Goal: Feedback & Contribution: Leave review/rating

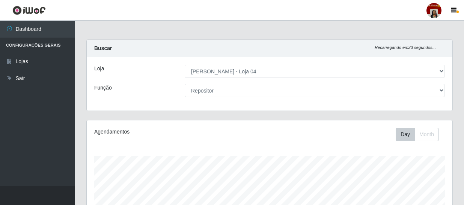
select select "251"
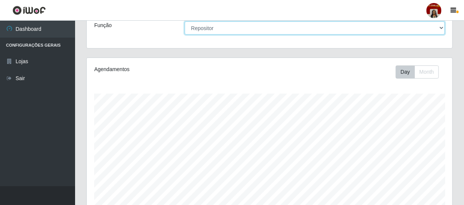
scroll to position [64, 0]
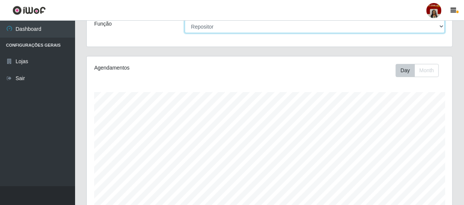
click at [295, 28] on select "[Selecione...] ASG ASG + ASG ++ Auxiliar de Depósito Auxiliar de Depósito + Aux…" at bounding box center [315, 26] width 260 height 13
click at [185, 20] on select "[Selecione...] ASG ASG + ASG ++ Auxiliar de Depósito Auxiliar de Depósito + Aux…" at bounding box center [315, 26] width 260 height 13
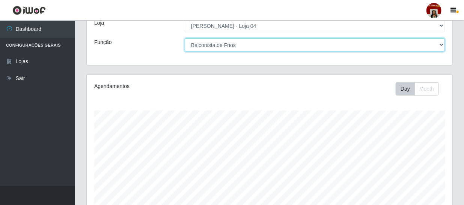
scroll to position [11, 0]
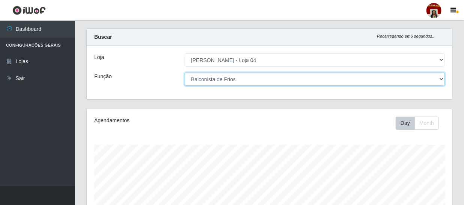
click at [252, 75] on select "[Selecione...] ASG ASG + ASG ++ Auxiliar de Depósito Auxiliar de Depósito + Aux…" at bounding box center [315, 78] width 260 height 13
click at [185, 72] on select "[Selecione...] ASG ASG + ASG ++ Auxiliar de Depósito Auxiliar de Depósito + Aux…" at bounding box center [315, 78] width 260 height 13
click at [307, 77] on select "[Selecione...] ASG ASG + ASG ++ Auxiliar de Depósito Auxiliar de Depósito + Aux…" at bounding box center [315, 78] width 260 height 13
click at [185, 72] on select "[Selecione...] ASG ASG + ASG ++ Auxiliar de Depósito Auxiliar de Depósito + Aux…" at bounding box center [315, 78] width 260 height 13
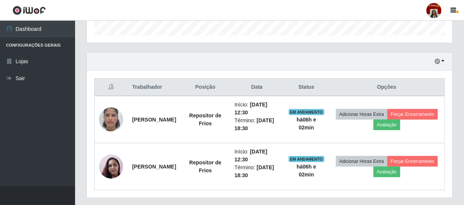
scroll to position [240, 0]
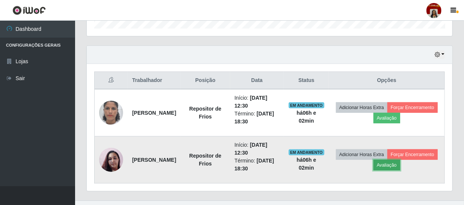
click at [400, 161] on button "Avaliação" at bounding box center [387, 165] width 27 height 11
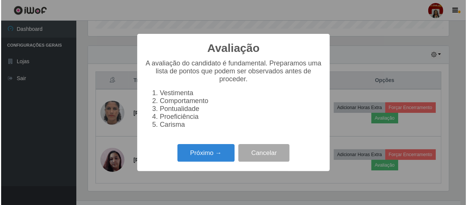
scroll to position [156, 362]
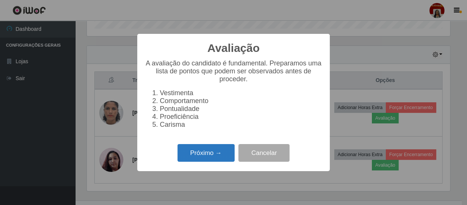
click at [213, 158] on button "Próximo →" at bounding box center [205, 153] width 57 height 18
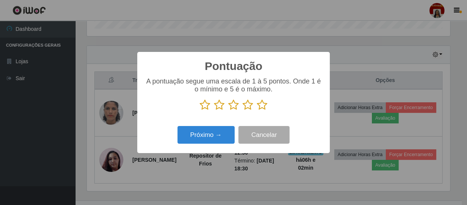
scroll to position [375484, 375276]
click at [263, 106] on icon at bounding box center [262, 104] width 11 height 11
click at [257, 110] on input "radio" at bounding box center [257, 110] width 0 height 0
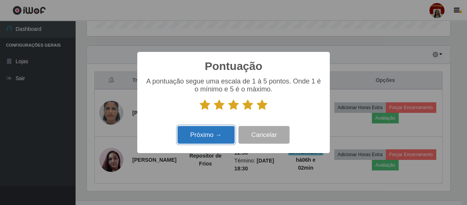
click at [220, 130] on button "Próximo →" at bounding box center [205, 135] width 57 height 18
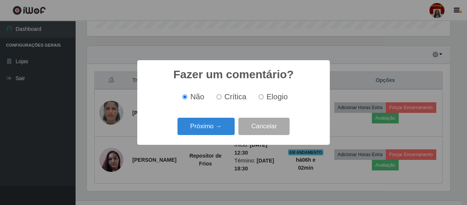
click at [220, 130] on button "Próximo →" at bounding box center [205, 127] width 57 height 18
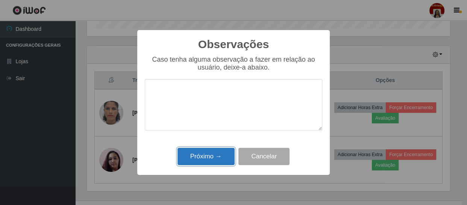
click at [212, 155] on button "Próximo →" at bounding box center [205, 157] width 57 height 18
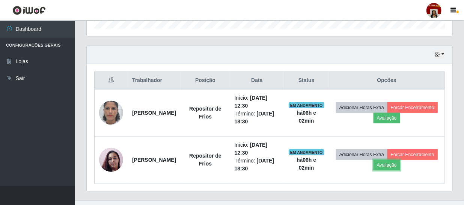
scroll to position [156, 366]
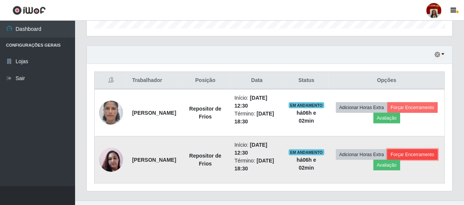
click at [392, 160] on button "Forçar Encerramento" at bounding box center [413, 154] width 50 height 11
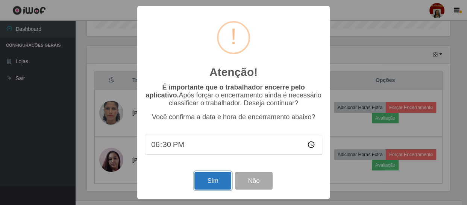
click at [218, 183] on button "Sim" at bounding box center [212, 181] width 36 height 18
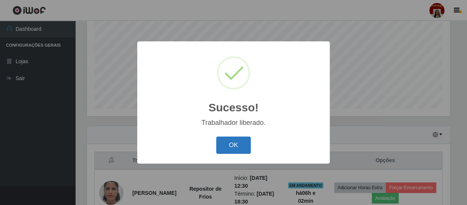
click at [230, 143] on button "OK" at bounding box center [233, 145] width 35 height 18
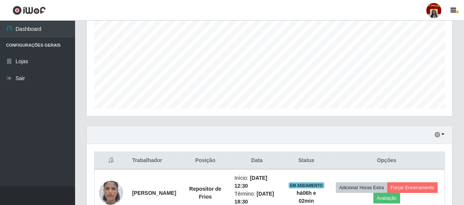
scroll to position [156, 366]
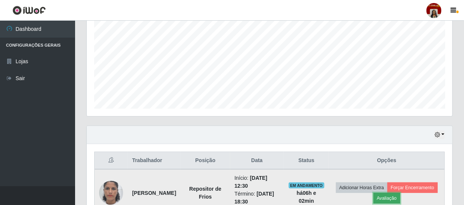
click at [400, 194] on button "Avaliação" at bounding box center [387, 198] width 27 height 11
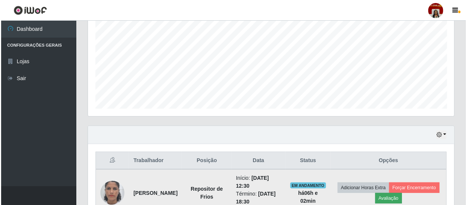
scroll to position [156, 362]
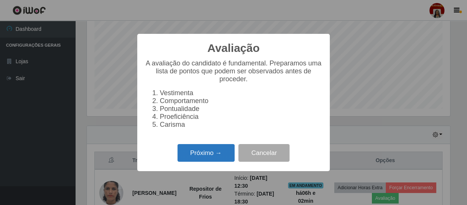
click at [217, 157] on button "Próximo →" at bounding box center [205, 153] width 57 height 18
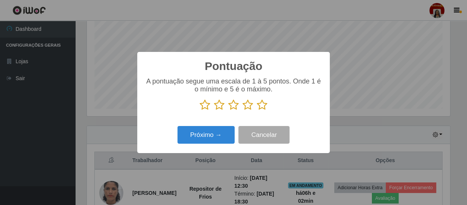
click at [261, 107] on icon at bounding box center [262, 104] width 11 height 11
click at [257, 110] on input "radio" at bounding box center [257, 110] width 0 height 0
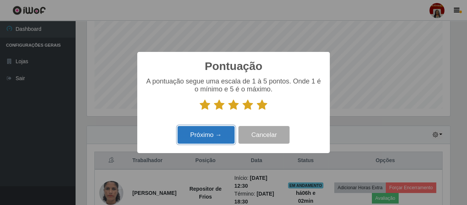
click at [214, 136] on button "Próximo →" at bounding box center [205, 135] width 57 height 18
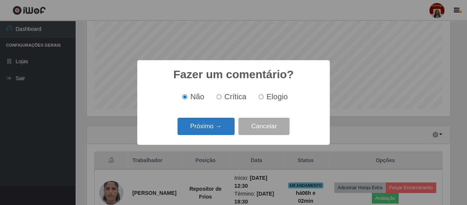
click at [222, 127] on button "Próximo →" at bounding box center [205, 127] width 57 height 18
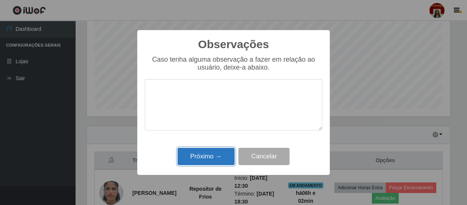
click at [211, 157] on button "Próximo →" at bounding box center [205, 157] width 57 height 18
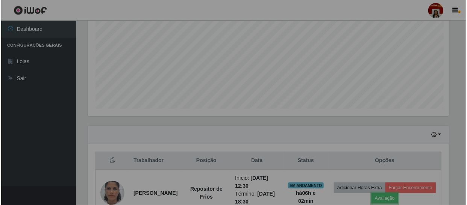
scroll to position [156, 366]
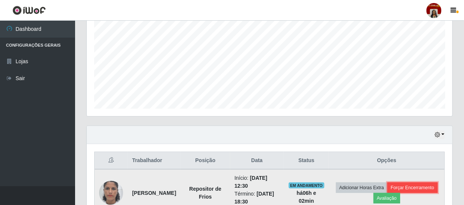
click at [388, 193] on button "Forçar Encerramento" at bounding box center [413, 187] width 50 height 11
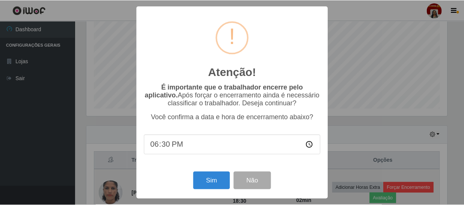
scroll to position [0, 0]
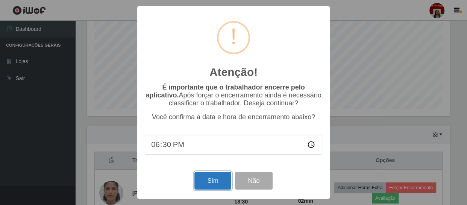
click at [222, 182] on button "Sim" at bounding box center [212, 181] width 36 height 18
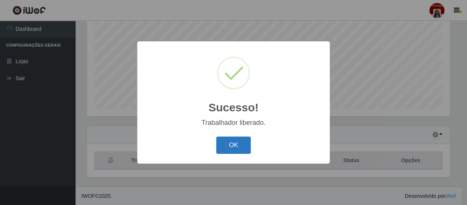
click at [236, 148] on button "OK" at bounding box center [233, 145] width 35 height 18
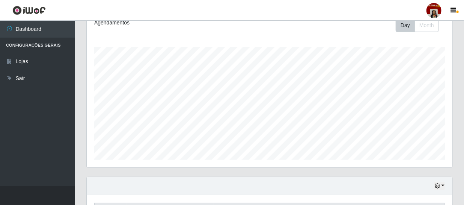
scroll to position [23, 0]
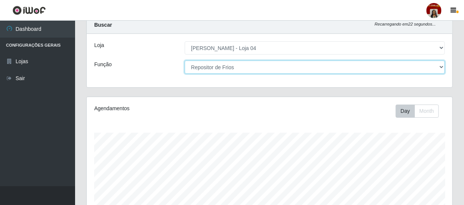
click at [244, 65] on select "[Selecione...] ASG ASG + ASG ++ Auxiliar de Depósito Auxiliar de Depósito + Aux…" at bounding box center [315, 66] width 260 height 13
select select "22"
click at [185, 60] on select "[Selecione...] ASG ASG + ASG ++ Auxiliar de Depósito Auxiliar de Depósito + Aux…" at bounding box center [315, 66] width 260 height 13
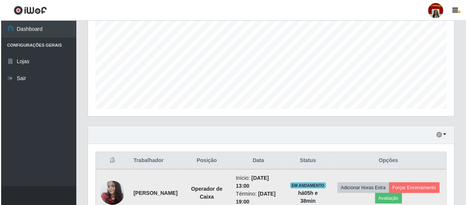
scroll to position [207, 0]
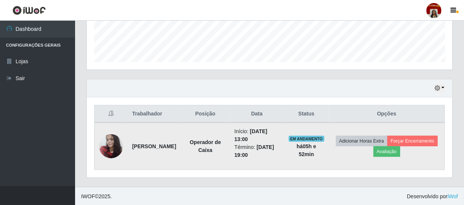
click at [110, 142] on img at bounding box center [111, 146] width 24 height 32
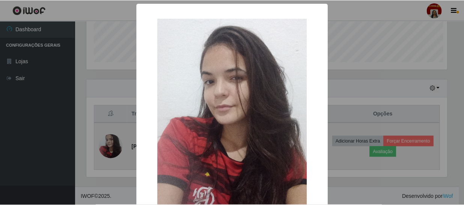
scroll to position [156, 362]
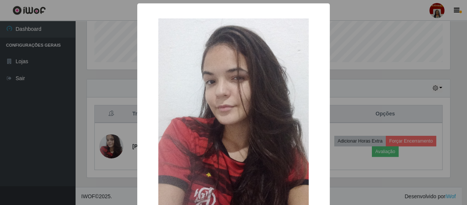
click at [131, 105] on div "× OK Cancel" at bounding box center [233, 102] width 467 height 205
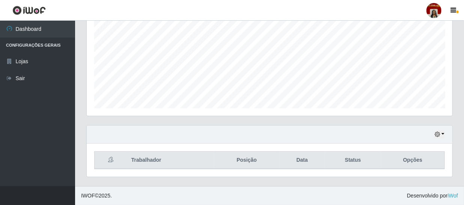
scroll to position [160, 0]
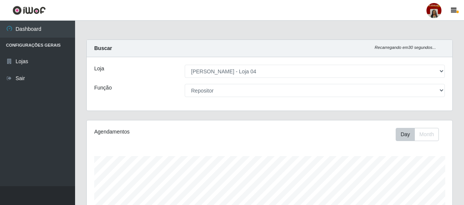
select select "251"
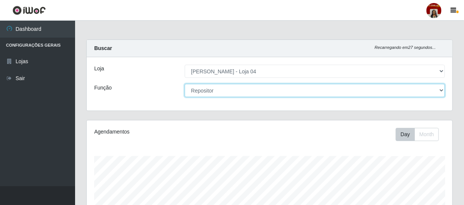
click at [221, 94] on select "[Selecione...] ASG ASG + ASG ++ Auxiliar de Depósito Auxiliar de Depósito + Aux…" at bounding box center [315, 90] width 260 height 13
select select "22"
click at [185, 84] on select "[Selecione...] ASG ASG + ASG ++ Auxiliar de Depósito Auxiliar de Depósito + Aux…" at bounding box center [315, 90] width 260 height 13
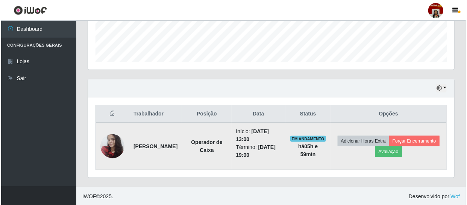
scroll to position [207, 0]
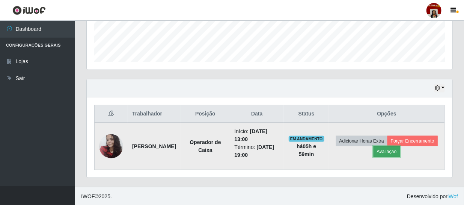
click at [400, 151] on button "Avaliação" at bounding box center [387, 151] width 27 height 11
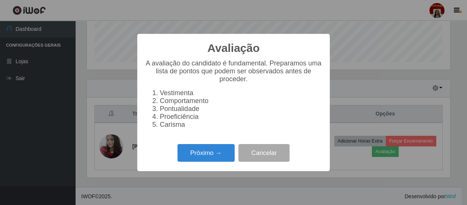
scroll to position [156, 362]
click at [215, 150] on button "Próximo →" at bounding box center [205, 153] width 57 height 18
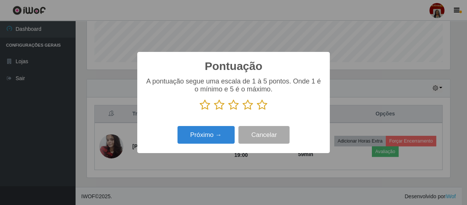
click at [262, 107] on icon at bounding box center [262, 104] width 11 height 11
click at [257, 110] on input "radio" at bounding box center [257, 110] width 0 height 0
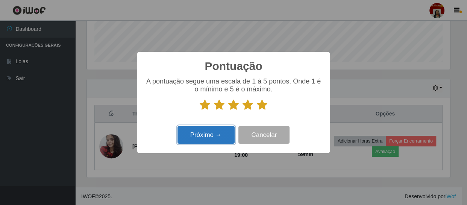
click at [223, 133] on button "Próximo →" at bounding box center [205, 135] width 57 height 18
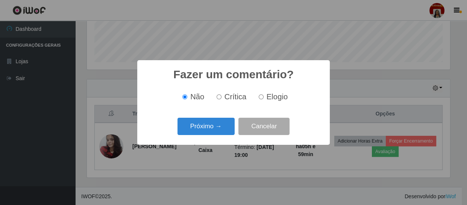
click at [263, 95] on label "Elogio" at bounding box center [271, 96] width 32 height 9
click at [263, 95] on input "Elogio" at bounding box center [260, 96] width 5 height 5
radio input "true"
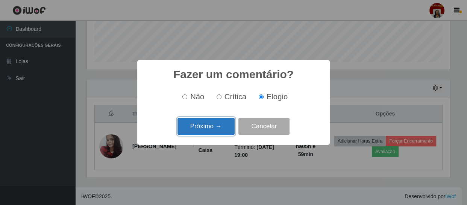
click at [208, 120] on button "Próximo →" at bounding box center [205, 127] width 57 height 18
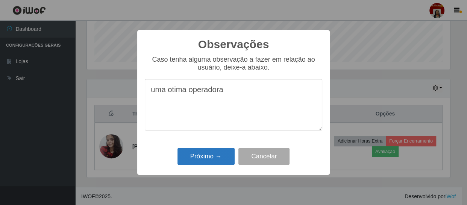
type textarea "uma otima operadora"
click at [202, 155] on button "Próximo →" at bounding box center [205, 157] width 57 height 18
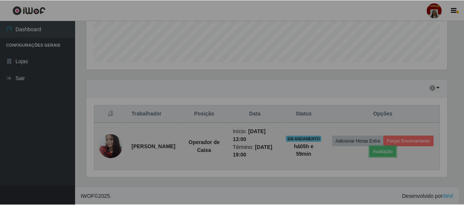
scroll to position [156, 366]
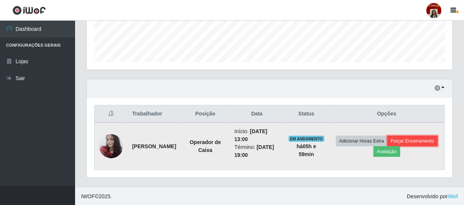
click at [388, 146] on button "Forçar Encerramento" at bounding box center [413, 141] width 50 height 11
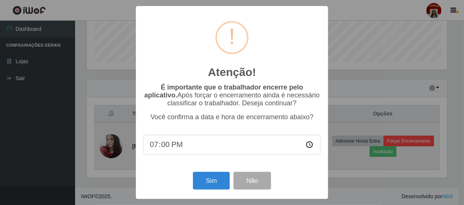
scroll to position [156, 362]
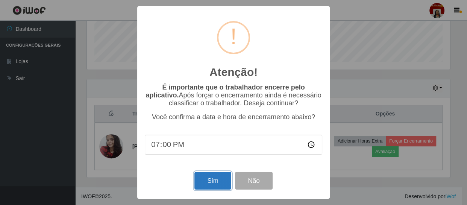
click at [208, 186] on button "Sim" at bounding box center [212, 181] width 36 height 18
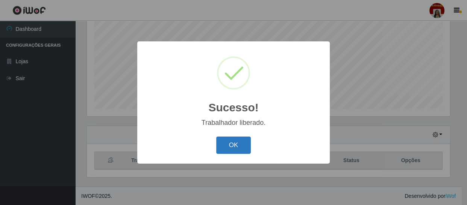
click at [230, 138] on button "OK" at bounding box center [233, 145] width 35 height 18
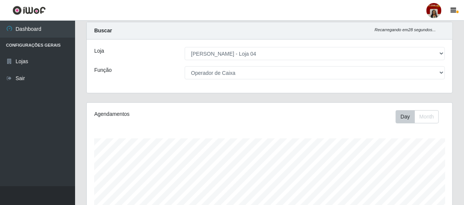
scroll to position [0, 0]
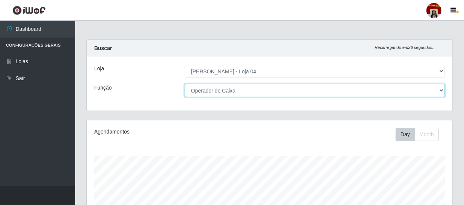
click at [246, 94] on select "[Selecione...] ASG ASG + ASG ++ Auxiliar de Depósito Auxiliar de Depósito + Aux…" at bounding box center [315, 90] width 260 height 13
click at [185, 84] on select "[Selecione...] ASG ASG + ASG ++ Auxiliar de Depósito Auxiliar de Depósito + Aux…" at bounding box center [315, 90] width 260 height 13
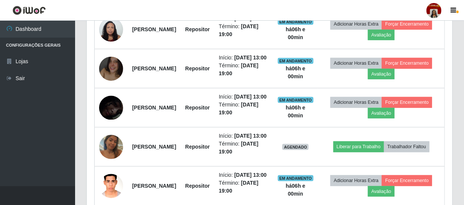
scroll to position [409, 0]
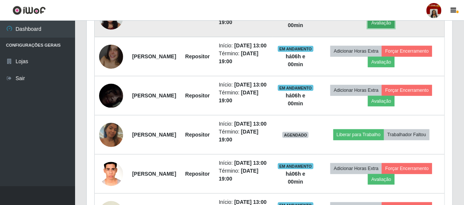
click at [395, 28] on button "Avaliação" at bounding box center [381, 23] width 27 height 11
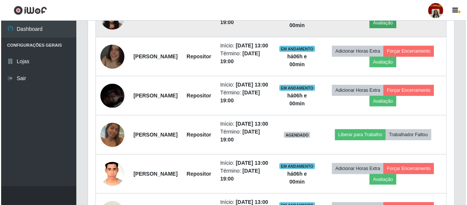
scroll to position [156, 362]
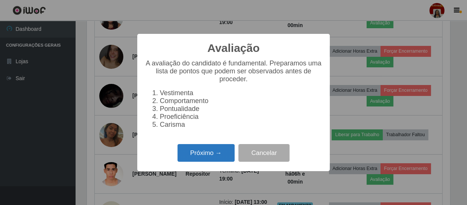
click at [205, 158] on button "Próximo →" at bounding box center [205, 153] width 57 height 18
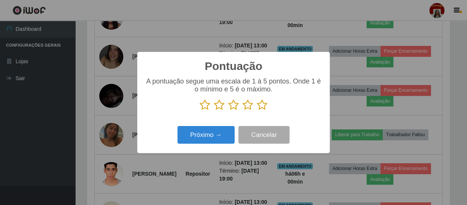
click at [264, 101] on icon at bounding box center [262, 104] width 11 height 11
click at [257, 110] on input "radio" at bounding box center [257, 110] width 0 height 0
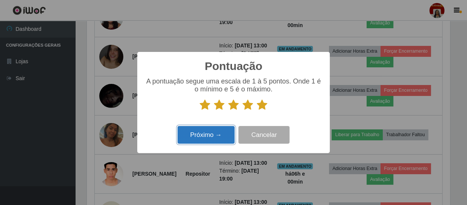
click at [210, 141] on button "Próximo →" at bounding box center [205, 135] width 57 height 18
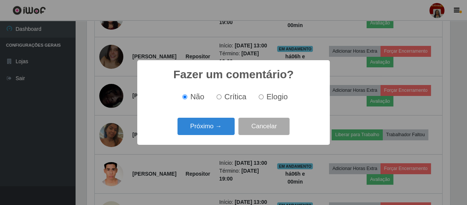
click at [210, 137] on div "Próximo → Cancelar" at bounding box center [233, 125] width 177 height 21
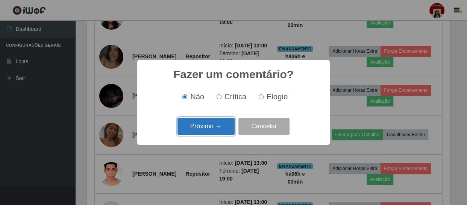
click at [210, 128] on button "Próximo →" at bounding box center [205, 127] width 57 height 18
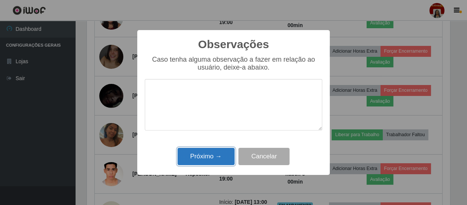
click at [195, 158] on button "Próximo →" at bounding box center [205, 157] width 57 height 18
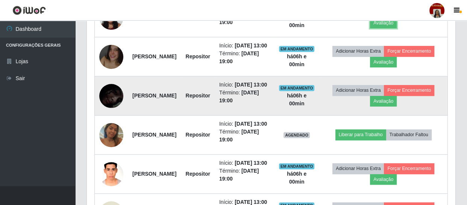
scroll to position [156, 366]
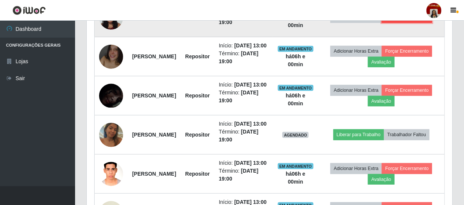
click at [389, 23] on button "Forçar Encerramento" at bounding box center [407, 17] width 50 height 11
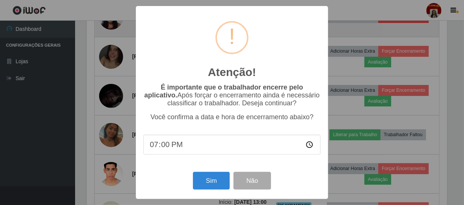
scroll to position [156, 362]
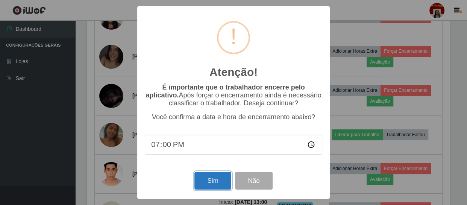
click at [213, 184] on button "Sim" at bounding box center [212, 181] width 36 height 18
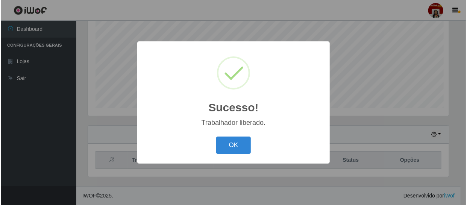
scroll to position [0, 0]
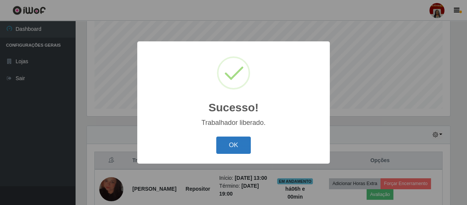
click at [222, 139] on button "OK" at bounding box center [233, 145] width 35 height 18
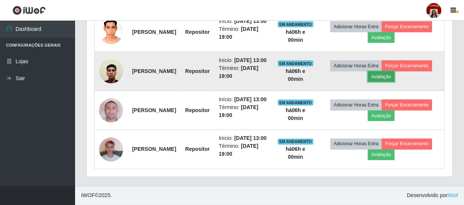
click at [395, 82] on button "Avaliação" at bounding box center [381, 76] width 27 height 11
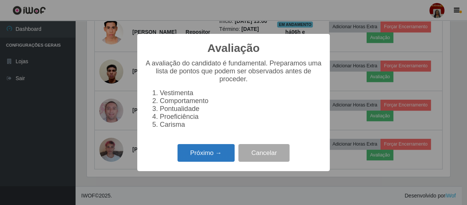
click at [201, 155] on button "Próximo →" at bounding box center [205, 153] width 57 height 18
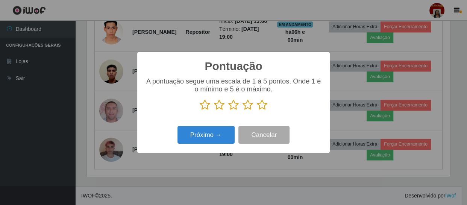
click at [264, 108] on icon at bounding box center [262, 104] width 11 height 11
click at [257, 110] on input "radio" at bounding box center [257, 110] width 0 height 0
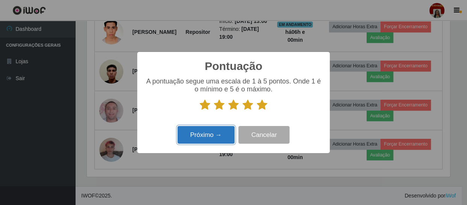
click at [199, 133] on button "Próximo →" at bounding box center [205, 135] width 57 height 18
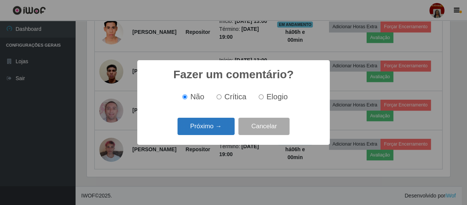
click at [201, 134] on button "Próximo →" at bounding box center [205, 127] width 57 height 18
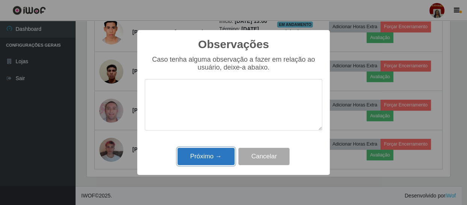
click at [209, 155] on button "Próximo →" at bounding box center [205, 157] width 57 height 18
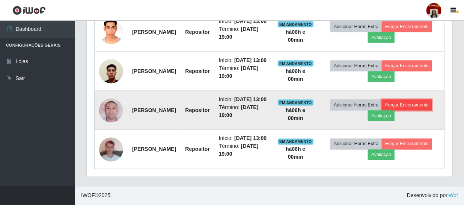
click at [382, 110] on button "Forçar Encerramento" at bounding box center [407, 105] width 50 height 11
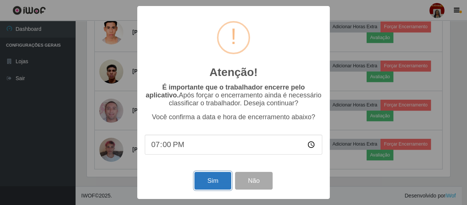
click at [201, 182] on button "Sim" at bounding box center [212, 181] width 36 height 18
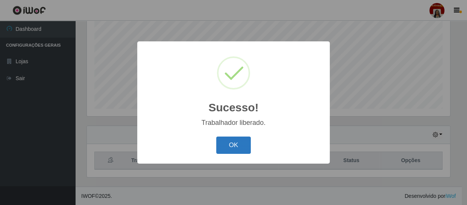
click at [232, 148] on button "OK" at bounding box center [233, 145] width 35 height 18
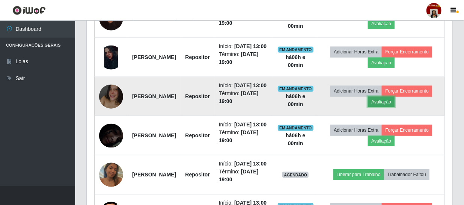
click at [395, 107] on button "Avaliação" at bounding box center [381, 102] width 27 height 11
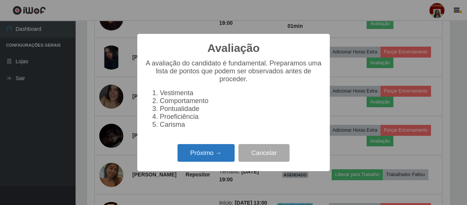
click at [219, 153] on button "Próximo →" at bounding box center [205, 153] width 57 height 18
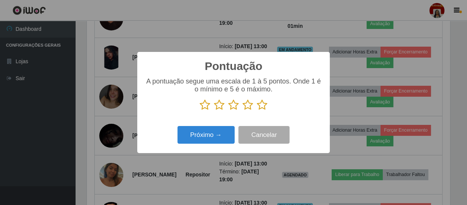
click at [258, 101] on icon at bounding box center [262, 104] width 11 height 11
click at [257, 110] on input "radio" at bounding box center [257, 110] width 0 height 0
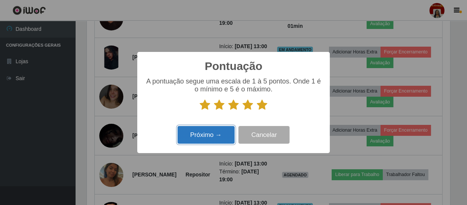
click at [212, 130] on button "Próximo →" at bounding box center [205, 135] width 57 height 18
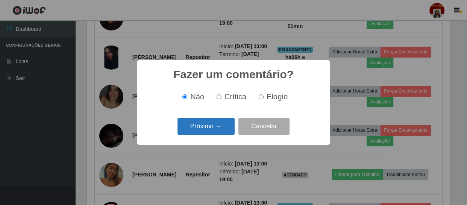
click at [225, 126] on button "Próximo →" at bounding box center [205, 127] width 57 height 18
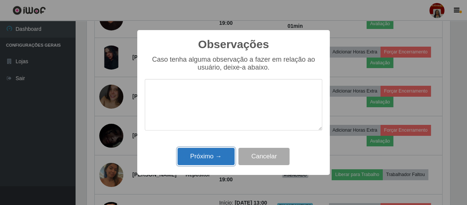
click at [218, 152] on button "Próximo →" at bounding box center [205, 157] width 57 height 18
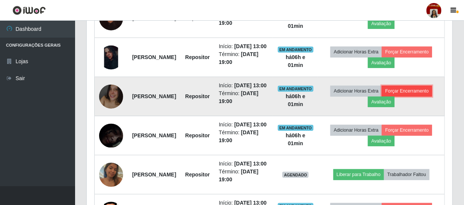
click at [382, 96] on button "Forçar Encerramento" at bounding box center [407, 91] width 50 height 11
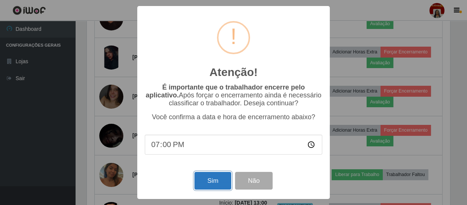
click at [217, 178] on button "Sim" at bounding box center [212, 181] width 36 height 18
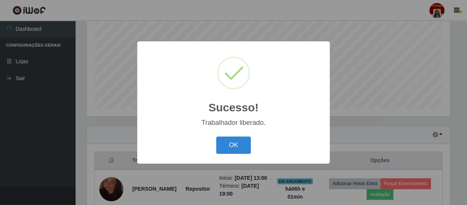
drag, startPoint x: 226, startPoint y: 144, endPoint x: 217, endPoint y: 150, distance: 10.1
click at [226, 144] on button "OK" at bounding box center [233, 145] width 35 height 18
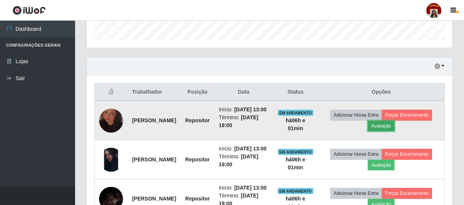
click at [395, 128] on button "Avaliação" at bounding box center [381, 126] width 27 height 11
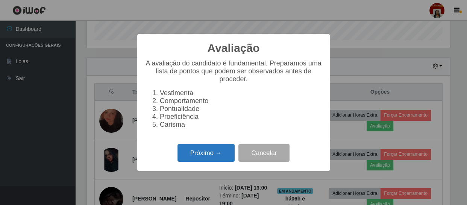
click at [214, 154] on button "Próximo →" at bounding box center [205, 153] width 57 height 18
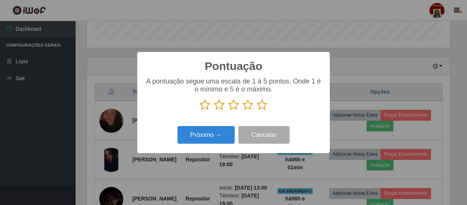
click at [260, 106] on icon at bounding box center [262, 104] width 11 height 11
click at [257, 110] on input "radio" at bounding box center [257, 110] width 0 height 0
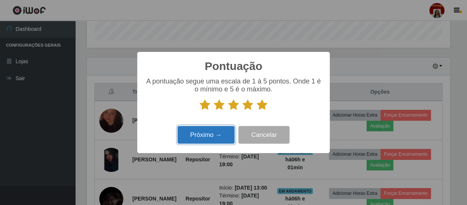
click at [207, 140] on button "Próximo →" at bounding box center [205, 135] width 57 height 18
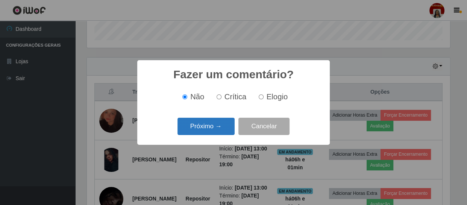
click at [221, 128] on button "Próximo →" at bounding box center [205, 127] width 57 height 18
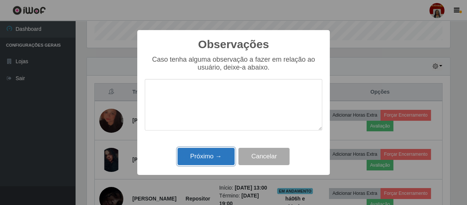
click at [213, 156] on button "Próximo →" at bounding box center [205, 157] width 57 height 18
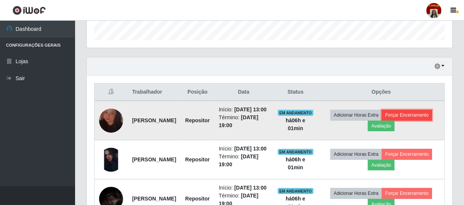
click at [382, 120] on button "Forçar Encerramento" at bounding box center [407, 115] width 50 height 11
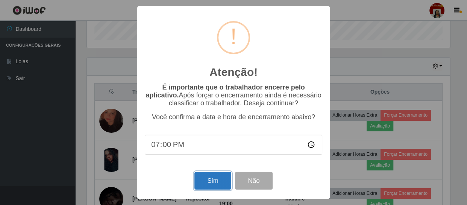
click at [219, 177] on button "Sim" at bounding box center [212, 181] width 36 height 18
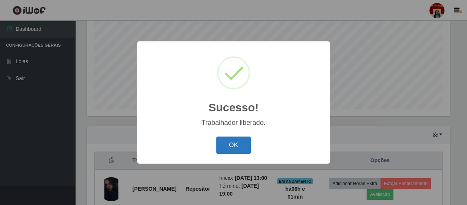
drag, startPoint x: 228, startPoint y: 141, endPoint x: 237, endPoint y: 134, distance: 11.2
click at [229, 138] on button "OK" at bounding box center [233, 145] width 35 height 18
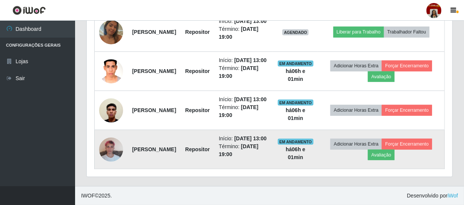
click at [416, 169] on td "Adicionar Horas Extra Forçar Encerramento Avaliação" at bounding box center [381, 149] width 127 height 39
click at [395, 160] on button "Avaliação" at bounding box center [381, 155] width 27 height 11
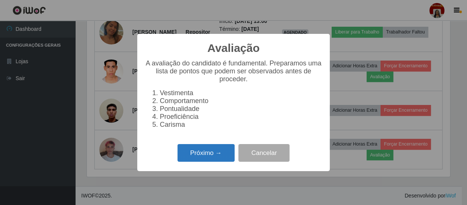
click at [216, 157] on button "Próximo →" at bounding box center [205, 153] width 57 height 18
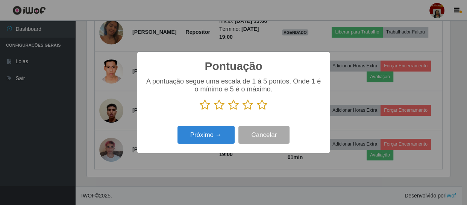
click at [262, 104] on icon at bounding box center [262, 104] width 11 height 11
click at [257, 110] on input "radio" at bounding box center [257, 110] width 0 height 0
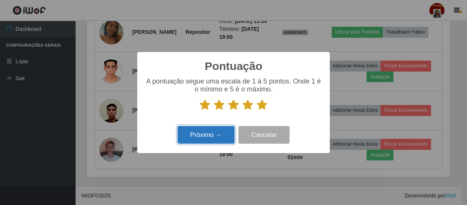
click at [204, 133] on button "Próximo →" at bounding box center [205, 135] width 57 height 18
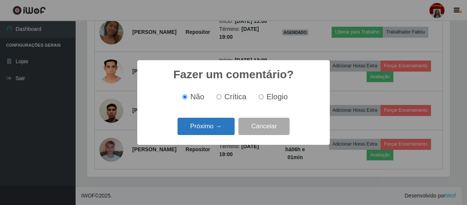
click at [208, 126] on button "Próximo →" at bounding box center [205, 127] width 57 height 18
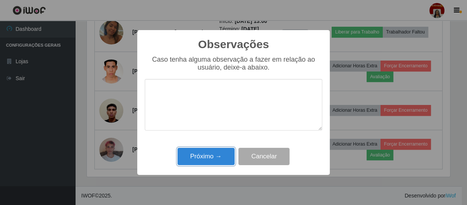
click at [213, 158] on button "Próximo →" at bounding box center [205, 157] width 57 height 18
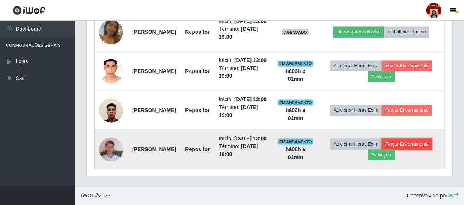
click at [382, 149] on button "Forçar Encerramento" at bounding box center [407, 144] width 50 height 11
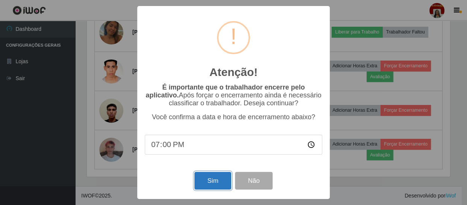
click at [217, 180] on button "Sim" at bounding box center [212, 181] width 36 height 18
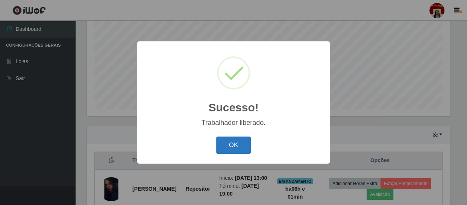
click at [234, 147] on button "OK" at bounding box center [233, 145] width 35 height 18
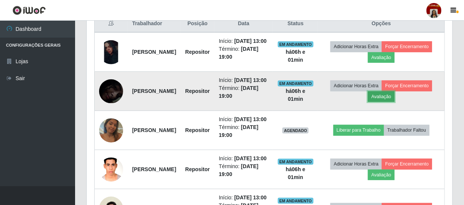
click at [395, 102] on button "Avaliação" at bounding box center [381, 96] width 27 height 11
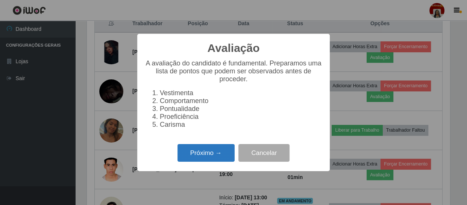
click at [213, 153] on button "Próximo →" at bounding box center [205, 153] width 57 height 18
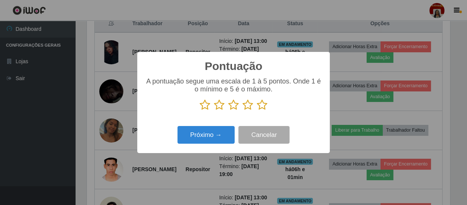
click at [266, 109] on icon at bounding box center [262, 104] width 11 height 11
click at [257, 110] on input "radio" at bounding box center [257, 110] width 0 height 0
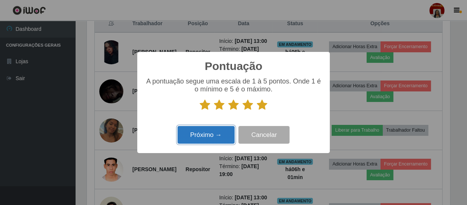
click at [221, 136] on button "Próximo →" at bounding box center [205, 135] width 57 height 18
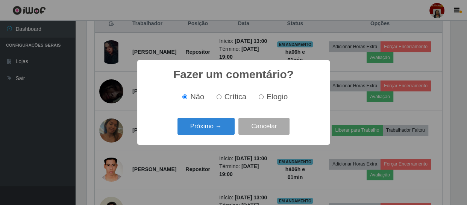
click at [208, 126] on button "Próximo →" at bounding box center [205, 127] width 57 height 18
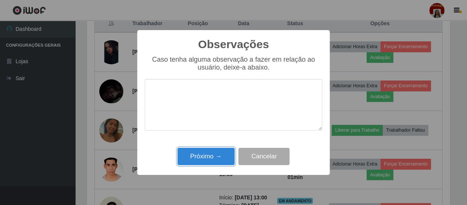
drag, startPoint x: 221, startPoint y: 162, endPoint x: 222, endPoint y: 156, distance: 5.7
click at [222, 159] on button "Próximo →" at bounding box center [205, 157] width 57 height 18
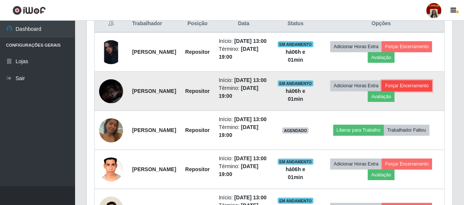
click at [382, 91] on button "Forçar Encerramento" at bounding box center [407, 85] width 50 height 11
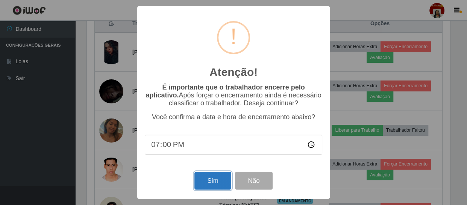
click at [213, 177] on button "Sim" at bounding box center [212, 181] width 36 height 18
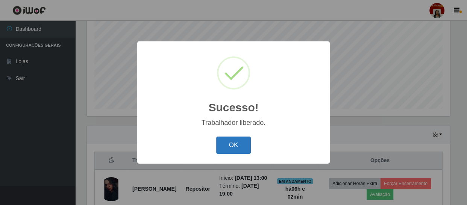
click at [231, 142] on button "OK" at bounding box center [233, 145] width 35 height 18
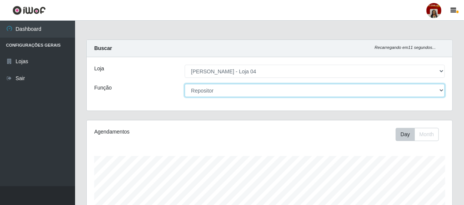
click at [245, 91] on select "[Selecione...] ASG ASG + ASG ++ Auxiliar de Depósito Auxiliar de Depósito + Aux…" at bounding box center [315, 90] width 260 height 13
click at [185, 84] on select "[Selecione...] ASG ASG + ASG ++ Auxiliar de Depósito Auxiliar de Depósito + Aux…" at bounding box center [315, 90] width 260 height 13
drag, startPoint x: 259, startPoint y: 88, endPoint x: 255, endPoint y: 87, distance: 4.5
click at [259, 88] on select "[Selecione...] ASG ASG + ASG ++ Auxiliar de Depósito Auxiliar de Depósito + Aux…" at bounding box center [315, 90] width 260 height 13
click at [185, 84] on select "[Selecione...] ASG ASG + ASG ++ Auxiliar de Depósito Auxiliar de Depósito + Aux…" at bounding box center [315, 90] width 260 height 13
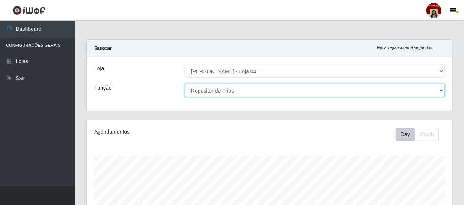
click at [277, 90] on select "[Selecione...] ASG ASG + ASG ++ Auxiliar de Depósito Auxiliar de Depósito + Aux…" at bounding box center [315, 90] width 260 height 13
click at [185, 84] on select "[Selecione...] ASG ASG + ASG ++ Auxiliar de Depósito Auxiliar de Depósito + Aux…" at bounding box center [315, 90] width 260 height 13
click at [236, 88] on select "[Selecione...] ASG ASG + ASG ++ Auxiliar de Depósito Auxiliar de Depósito + Aux…" at bounding box center [315, 90] width 260 height 13
click at [185, 84] on select "[Selecione...] ASG ASG + ASG ++ Auxiliar de Depósito Auxiliar de Depósito + Aux…" at bounding box center [315, 90] width 260 height 13
click at [261, 87] on select "[Selecione...] ASG ASG + ASG ++ Auxiliar de Depósito Auxiliar de Depósito + Aux…" at bounding box center [315, 90] width 260 height 13
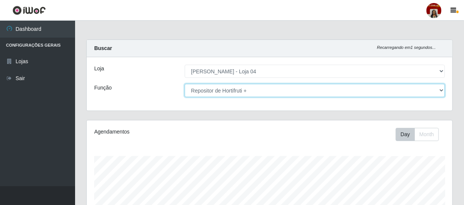
click at [185, 84] on select "[Selecione...] ASG ASG + ASG ++ Auxiliar de Depósito Auxiliar de Depósito + Aux…" at bounding box center [315, 90] width 260 height 13
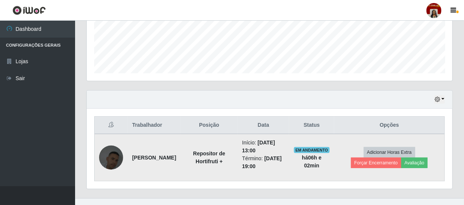
scroll to position [207, 0]
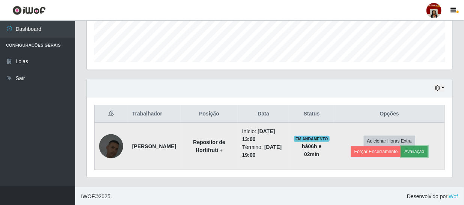
click at [414, 148] on button "Avaliação" at bounding box center [415, 151] width 27 height 11
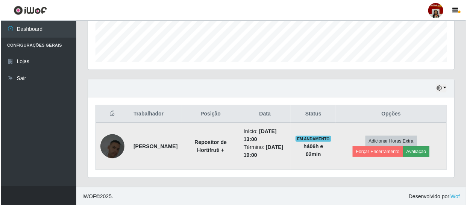
scroll to position [156, 362]
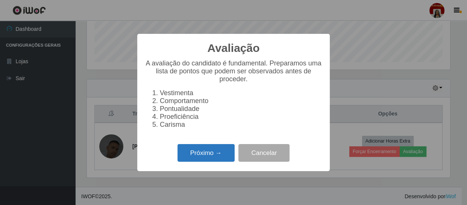
click at [212, 150] on button "Próximo →" at bounding box center [205, 153] width 57 height 18
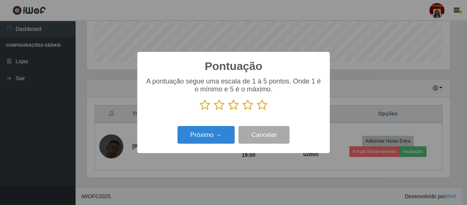
click at [262, 108] on icon at bounding box center [262, 104] width 11 height 11
click at [257, 110] on input "radio" at bounding box center [257, 110] width 0 height 0
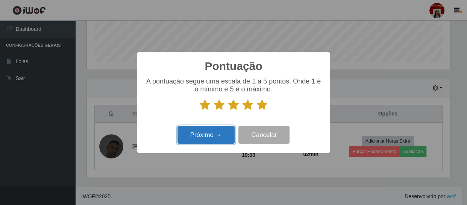
click at [202, 138] on button "Próximo →" at bounding box center [205, 135] width 57 height 18
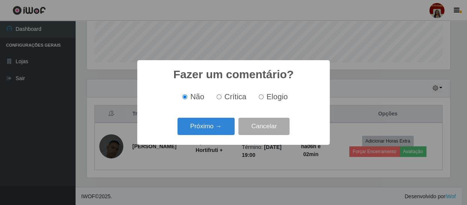
click at [221, 117] on div "Próximo → Cancelar" at bounding box center [233, 125] width 177 height 21
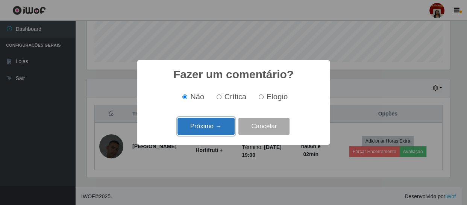
click at [214, 127] on button "Próximo →" at bounding box center [205, 127] width 57 height 18
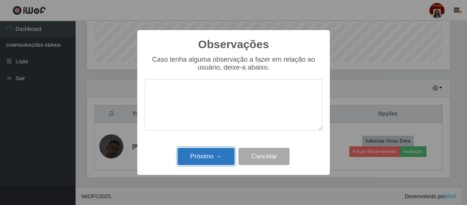
click at [215, 160] on button "Próximo →" at bounding box center [205, 157] width 57 height 18
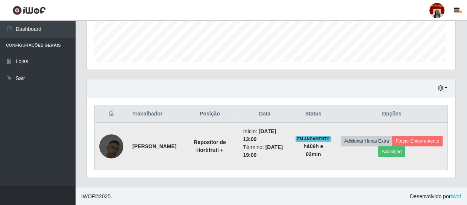
scroll to position [156, 366]
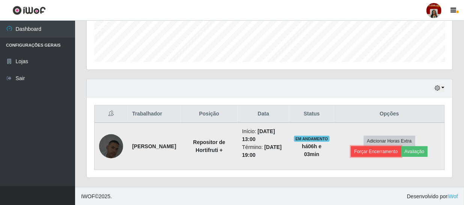
click at [378, 148] on button "Forçar Encerramento" at bounding box center [376, 151] width 50 height 11
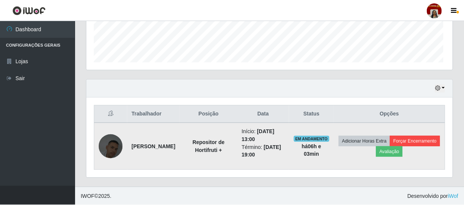
scroll to position [156, 362]
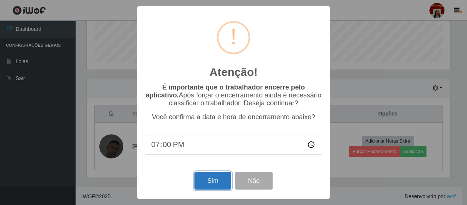
click at [213, 175] on button "Sim" at bounding box center [212, 181] width 36 height 18
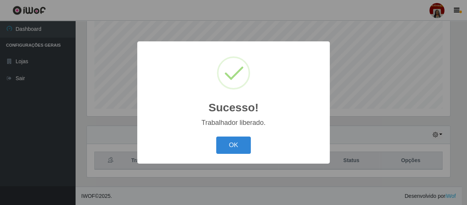
click at [236, 133] on div "Sucesso! × Trabalhador liberado. OK Cancel" at bounding box center [233, 102] width 192 height 122
click at [230, 140] on button "OK" at bounding box center [233, 145] width 35 height 18
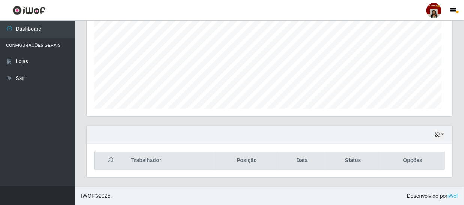
scroll to position [115, 0]
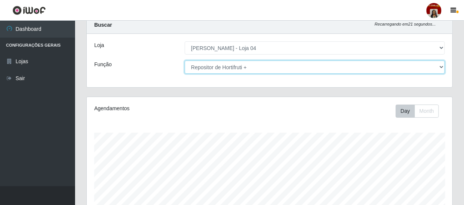
click at [309, 70] on select "[Selecione...] ASG ASG + ASG ++ Auxiliar de Depósito Auxiliar de Depósito + Aux…" at bounding box center [315, 66] width 260 height 13
select select "24"
click at [185, 60] on select "[Selecione...] ASG ASG + ASG ++ Auxiliar de Depósito Auxiliar de Depósito + Aux…" at bounding box center [315, 66] width 260 height 13
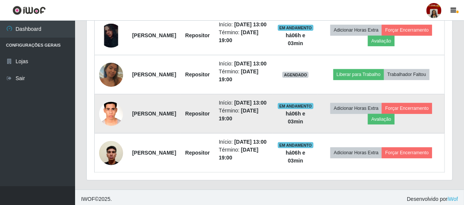
click at [110, 130] on img at bounding box center [111, 114] width 24 height 32
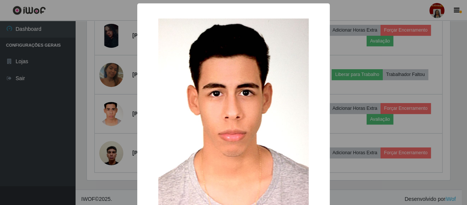
click at [76, 125] on div "× OK Cancel" at bounding box center [233, 102] width 467 height 205
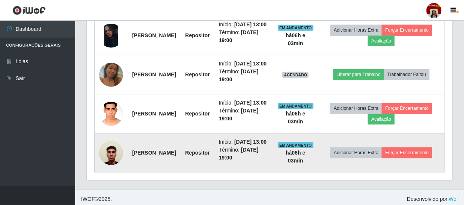
click at [110, 169] on img at bounding box center [111, 153] width 24 height 32
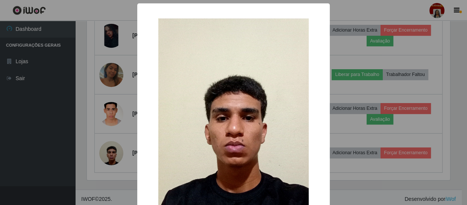
click at [71, 160] on div "× OK Cancel" at bounding box center [233, 102] width 467 height 205
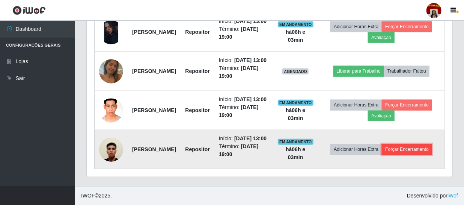
click at [382, 151] on button "Forçar Encerramento" at bounding box center [407, 149] width 50 height 11
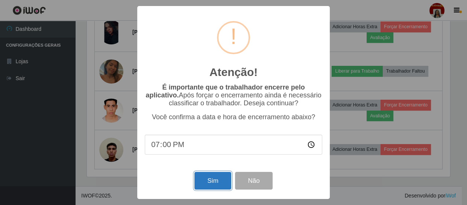
click at [204, 185] on button "Sim" at bounding box center [212, 181] width 36 height 18
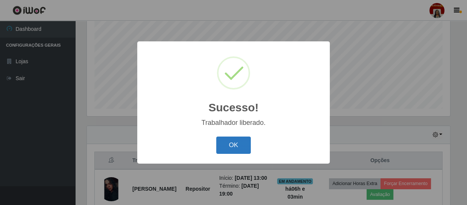
click at [229, 140] on button "OK" at bounding box center [233, 145] width 35 height 18
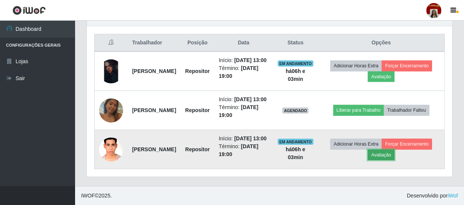
click at [395, 156] on button "Avaliação" at bounding box center [381, 155] width 27 height 11
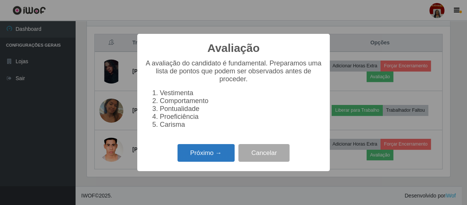
click at [203, 153] on button "Próximo →" at bounding box center [205, 153] width 57 height 18
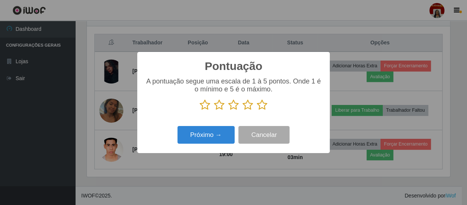
click at [261, 103] on icon at bounding box center [262, 104] width 11 height 11
click at [257, 110] on input "radio" at bounding box center [257, 110] width 0 height 0
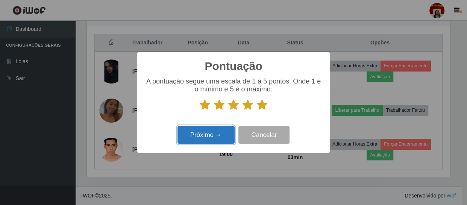
click at [217, 137] on button "Próximo →" at bounding box center [205, 135] width 57 height 18
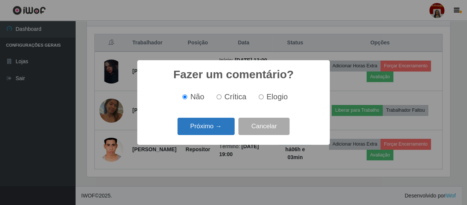
click at [213, 124] on button "Próximo →" at bounding box center [205, 127] width 57 height 18
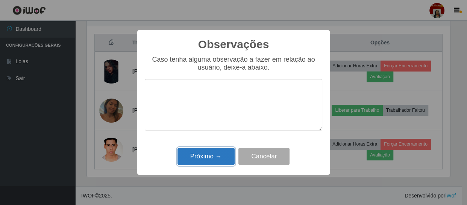
click at [210, 157] on button "Próximo →" at bounding box center [205, 157] width 57 height 18
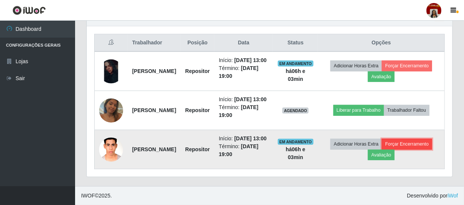
click at [385, 149] on button "Forçar Encerramento" at bounding box center [407, 144] width 50 height 11
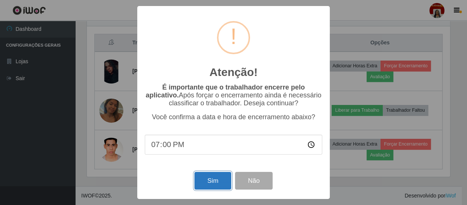
click at [197, 178] on button "Sim" at bounding box center [212, 181] width 36 height 18
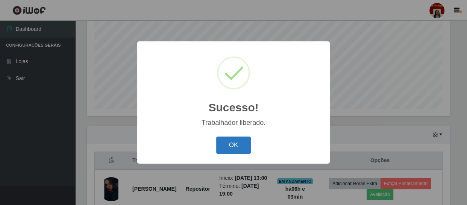
drag, startPoint x: 229, startPoint y: 140, endPoint x: 234, endPoint y: 136, distance: 6.4
click at [229, 140] on button "OK" at bounding box center [233, 145] width 35 height 18
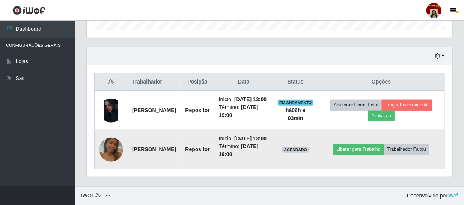
click at [109, 139] on img at bounding box center [111, 149] width 24 height 43
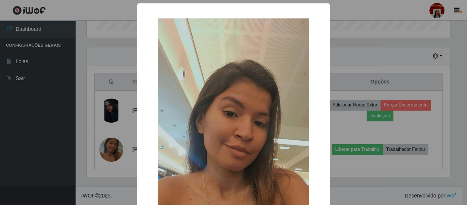
drag, startPoint x: 71, startPoint y: 126, endPoint x: 76, endPoint y: 122, distance: 7.0
click at [70, 125] on div "× OK Cancel" at bounding box center [233, 102] width 467 height 205
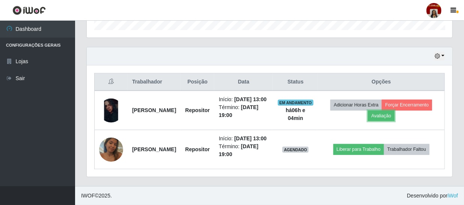
drag, startPoint x: 411, startPoint y: 108, endPoint x: 105, endPoint y: 17, distance: 319.2
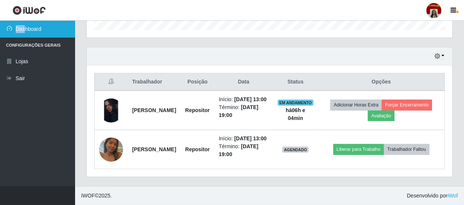
drag, startPoint x: 89, startPoint y: 12, endPoint x: 20, endPoint y: 25, distance: 69.5
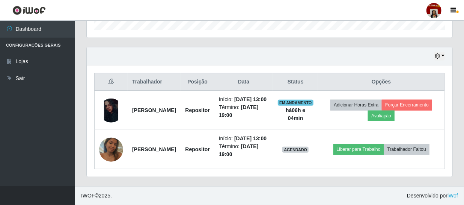
click at [189, 47] on div "Hoje 1 dia 3 dias 1 Semana Não encerrados" at bounding box center [270, 56] width 366 height 18
click at [455, 7] on icon "button" at bounding box center [454, 10] width 6 height 7
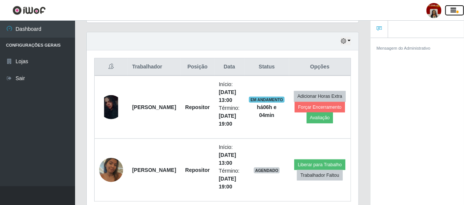
click at [452, 8] on icon "button" at bounding box center [454, 10] width 6 height 7
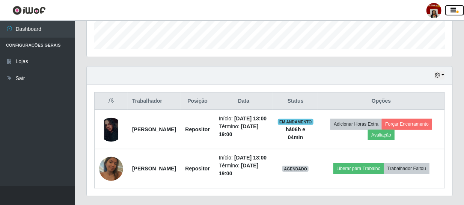
scroll to position [254, 0]
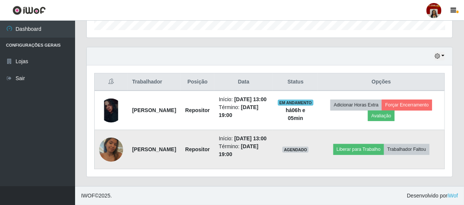
click at [105, 139] on img at bounding box center [111, 149] width 24 height 43
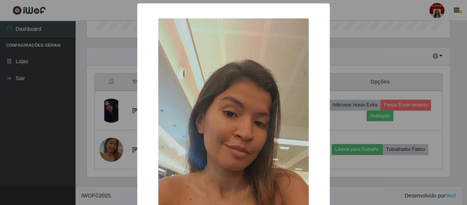
click at [114, 124] on div "× OK Cancel" at bounding box center [233, 102] width 467 height 205
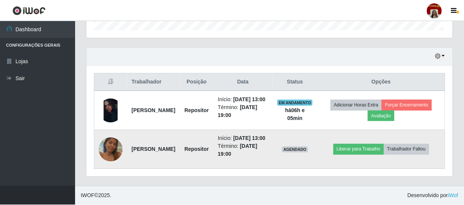
scroll to position [156, 366]
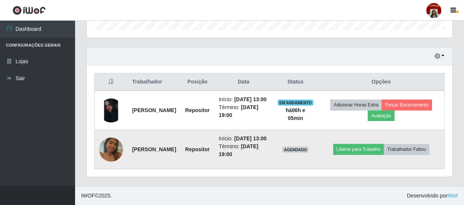
drag, startPoint x: 263, startPoint y: 147, endPoint x: 241, endPoint y: 142, distance: 23.2
click at [241, 142] on td "Início: [DATE] 13:00 Término: [DATE] 19:00" at bounding box center [243, 149] width 59 height 39
click at [145, 158] on td "[PERSON_NAME]" at bounding box center [154, 149] width 53 height 39
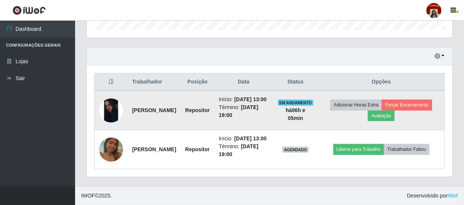
click at [119, 104] on img at bounding box center [111, 110] width 24 height 24
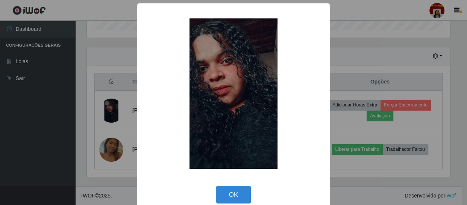
click at [79, 100] on div "× OK Cancel" at bounding box center [233, 102] width 467 height 205
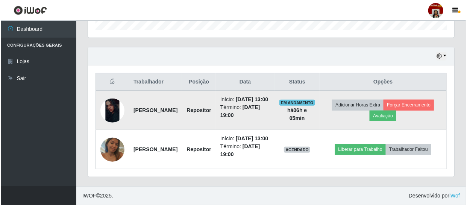
scroll to position [156, 366]
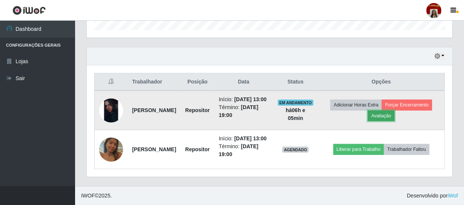
click at [395, 110] on button "Avaliação" at bounding box center [381, 115] width 27 height 11
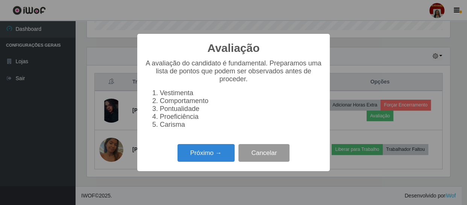
scroll to position [156, 362]
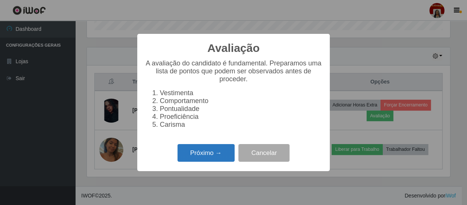
click at [224, 157] on button "Próximo →" at bounding box center [205, 153] width 57 height 18
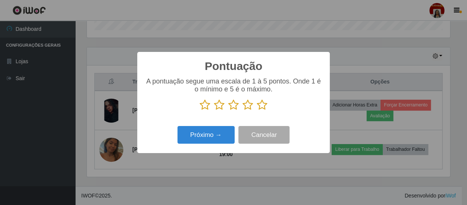
click at [254, 103] on p at bounding box center [233, 104] width 177 height 11
click at [260, 105] on icon at bounding box center [262, 104] width 11 height 11
click at [257, 110] on input "radio" at bounding box center [257, 110] width 0 height 0
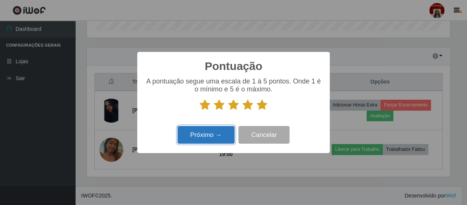
click at [223, 135] on button "Próximo →" at bounding box center [205, 135] width 57 height 18
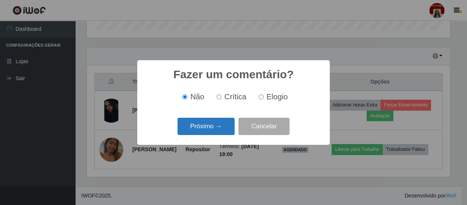
click at [199, 125] on button "Próximo →" at bounding box center [205, 127] width 57 height 18
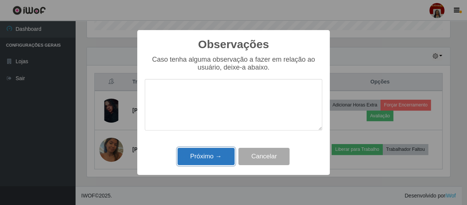
click at [218, 157] on button "Próximo →" at bounding box center [205, 157] width 57 height 18
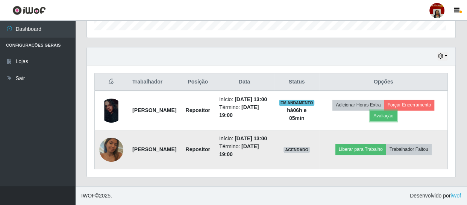
scroll to position [156, 366]
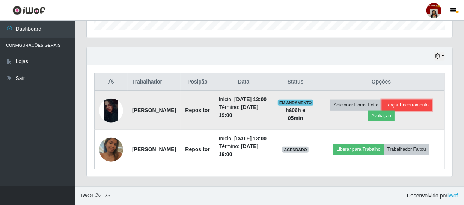
click at [384, 105] on button "Forçar Encerramento" at bounding box center [407, 105] width 50 height 11
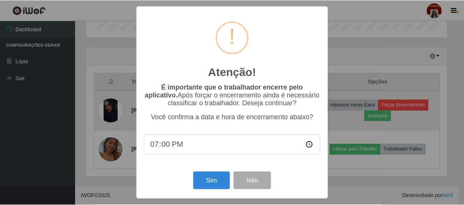
scroll to position [156, 362]
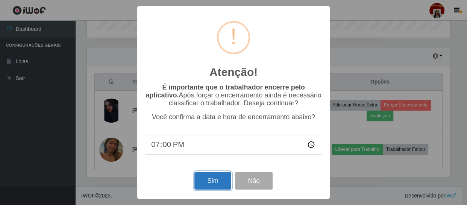
click at [207, 177] on button "Sim" at bounding box center [212, 181] width 36 height 18
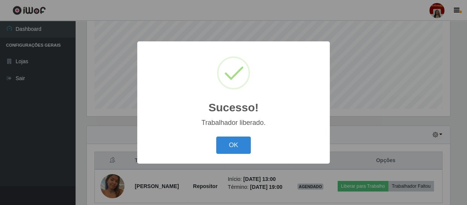
click at [233, 136] on div "OK Cancel" at bounding box center [233, 144] width 177 height 21
click at [238, 144] on button "OK" at bounding box center [233, 145] width 35 height 18
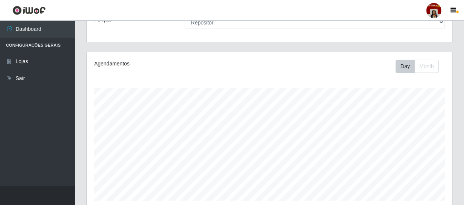
scroll to position [160, 0]
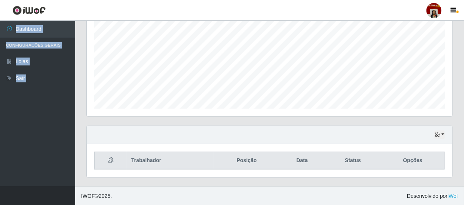
click at [257, 73] on div "Perfil Alterar Senha Sair Dashboard Configurações Gerais Lojas Sair Carregando.…" at bounding box center [232, 22] width 464 height 365
